Goal: Task Accomplishment & Management: Manage account settings

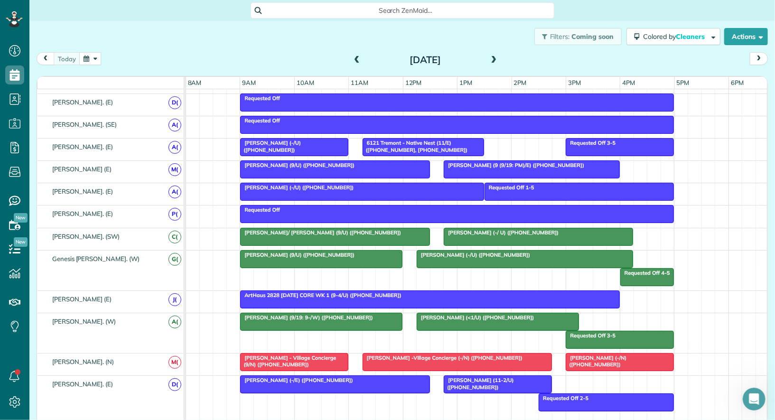
scroll to position [441, 0]
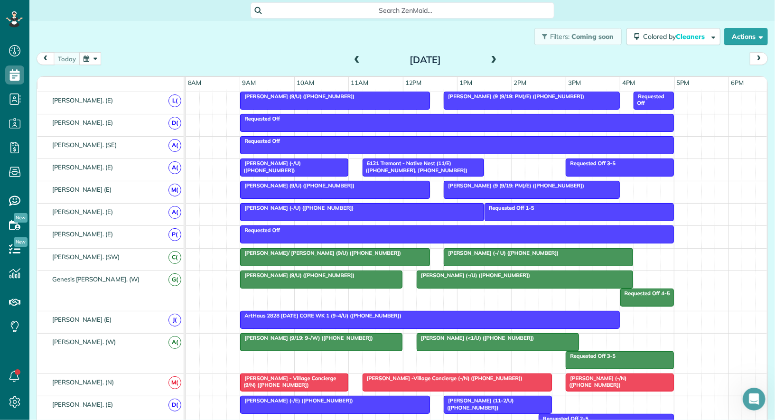
click at [297, 185] on div at bounding box center [335, 189] width 188 height 17
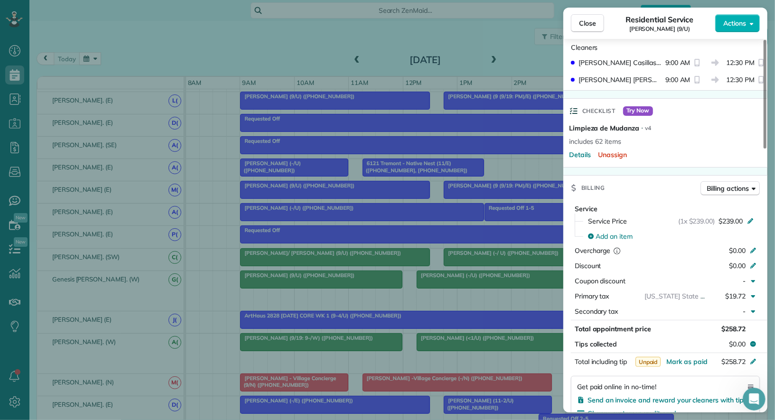
scroll to position [314, 0]
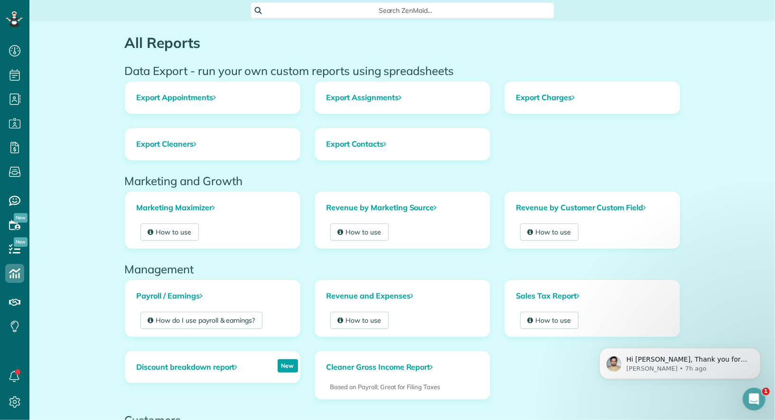
scroll to position [4, 4]
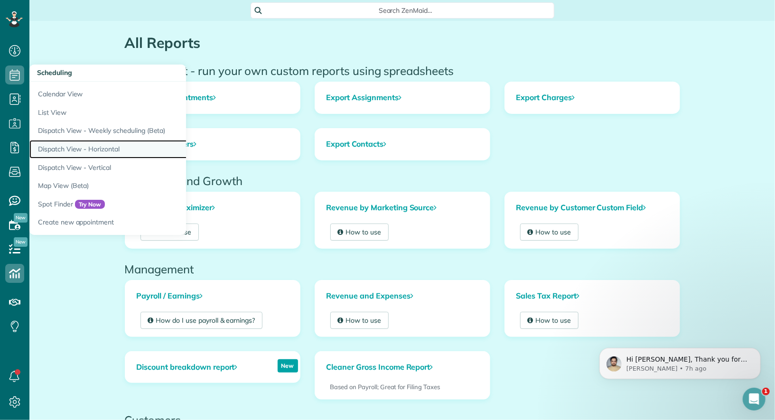
click at [84, 151] on link "Dispatch View - Horizontal" at bounding box center [147, 149] width 237 height 19
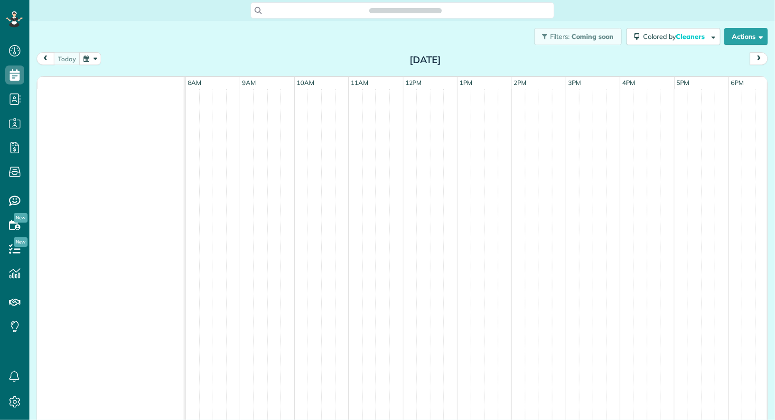
scroll to position [4, 4]
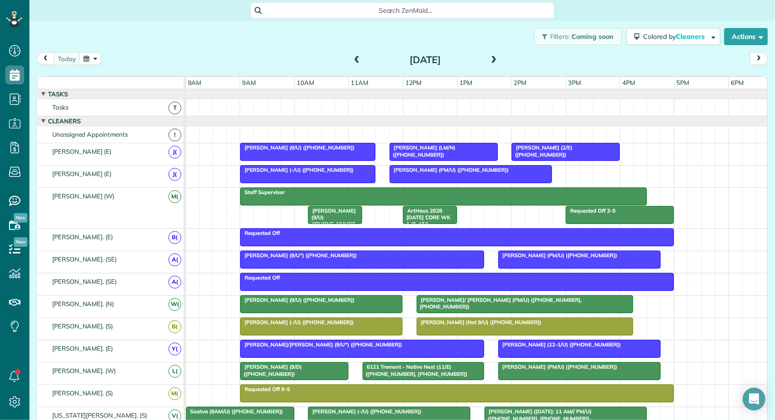
click at [494, 62] on span at bounding box center [494, 60] width 10 height 9
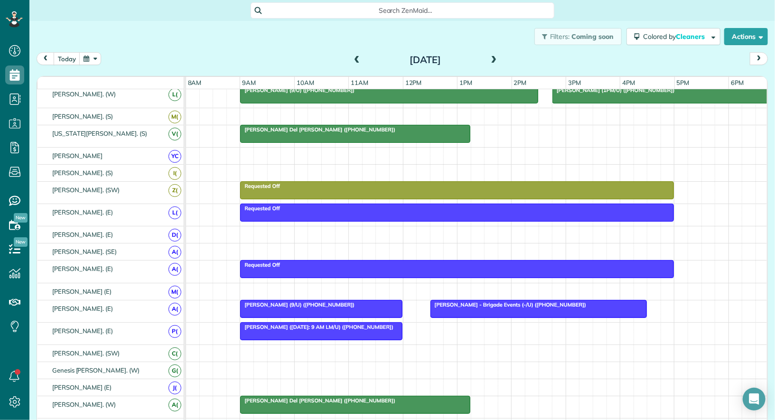
scroll to position [238, 0]
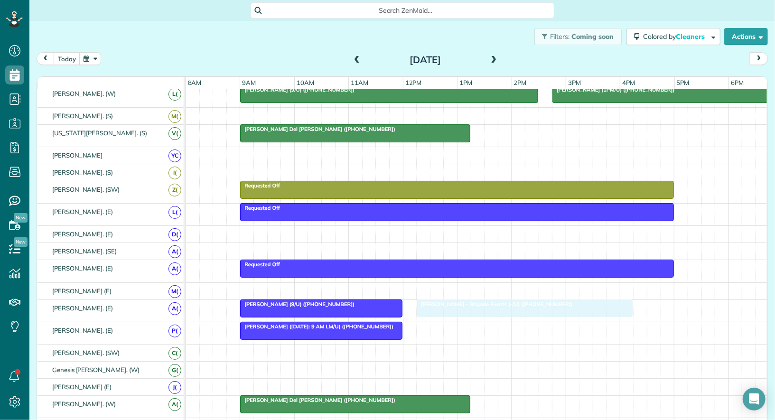
drag, startPoint x: 447, startPoint y: 302, endPoint x: 440, endPoint y: 302, distance: 7.1
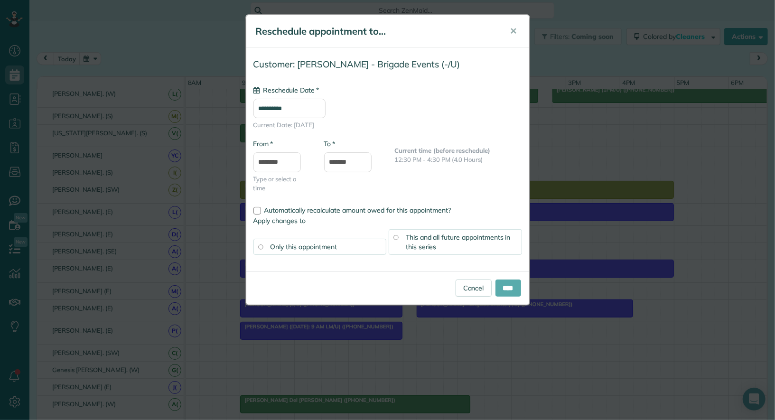
type input "**********"
click at [511, 290] on input "****" at bounding box center [508, 287] width 26 height 17
